Goal: Information Seeking & Learning: Learn about a topic

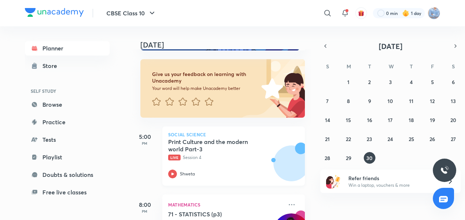
scroll to position [33, 0]
click at [172, 174] on icon at bounding box center [172, 173] width 3 height 3
